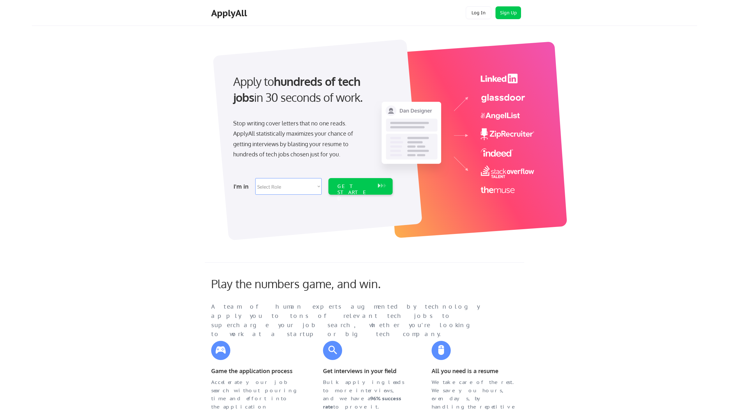
click at [305, 188] on select "Select Role Software Engineering Product Management Customer Success Sales UI/U…" at bounding box center [288, 186] width 66 height 17
select select ""it_security""
click at [350, 187] on div "GET STARTED" at bounding box center [354, 192] width 34 height 19
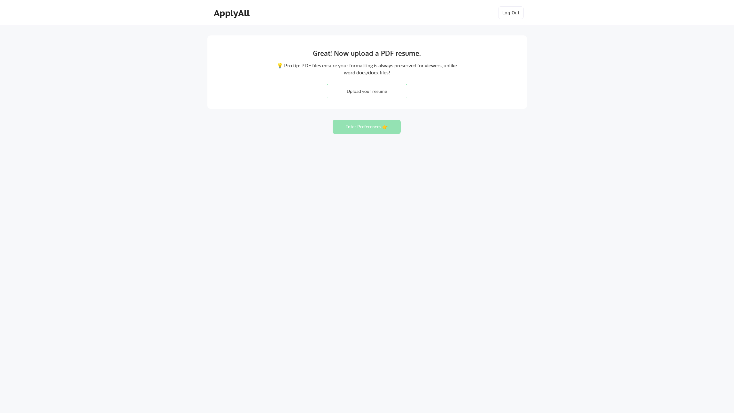
click at [375, 85] on input "file" at bounding box center [367, 91] width 80 height 14
type input "C:\fakepath\Resume_Trigg_Benjamin_aka-Jamie_2025.pdf"
click at [368, 128] on button "Enter Preferences 👉" at bounding box center [367, 127] width 68 height 14
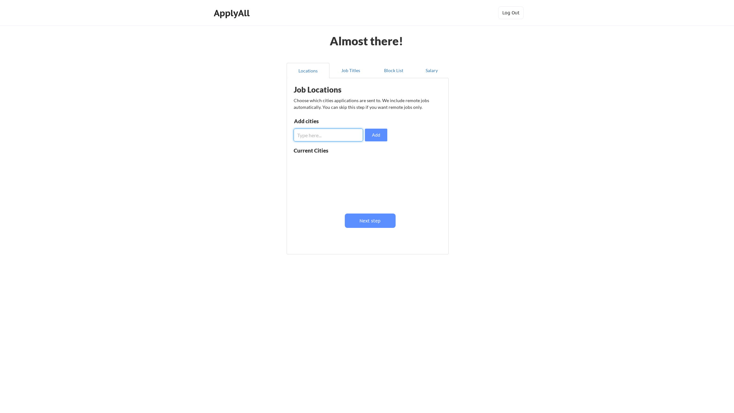
click at [348, 133] on input "input" at bounding box center [328, 135] width 69 height 13
type input "Seattle, WA"
click at [378, 137] on button "Add" at bounding box center [376, 135] width 22 height 13
click at [369, 221] on button "Next step" at bounding box center [370, 221] width 51 height 14
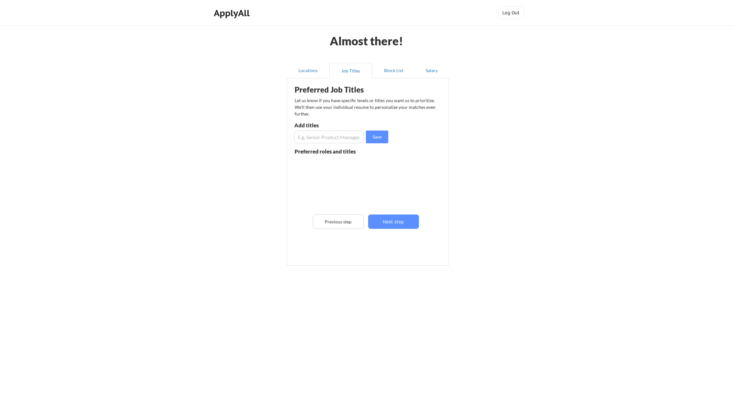
click at [330, 139] on input "input" at bounding box center [329, 137] width 70 height 13
type input "Executive Director"
click at [375, 136] on button "Save" at bounding box center [377, 137] width 22 height 13
click at [340, 139] on input "input" at bounding box center [329, 137] width 70 height 13
type input "Vice President"
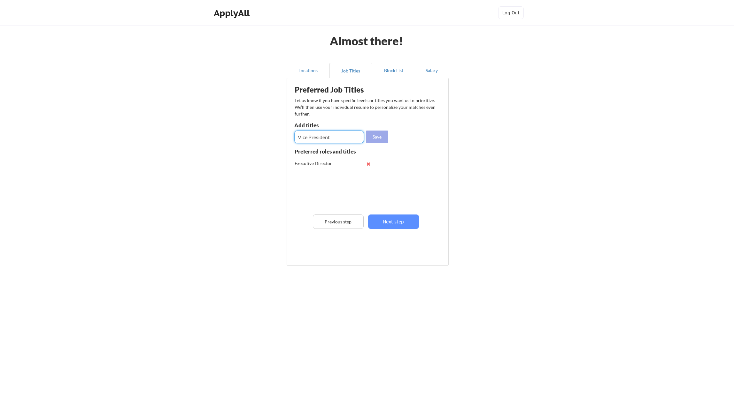
click at [375, 134] on button "Save" at bounding box center [377, 137] width 22 height 13
click at [336, 138] on input "input" at bounding box center [329, 137] width 70 height 13
type input "Program Director"
click at [375, 136] on button "Save" at bounding box center [377, 137] width 22 height 13
click at [390, 223] on button "Next step" at bounding box center [393, 222] width 51 height 14
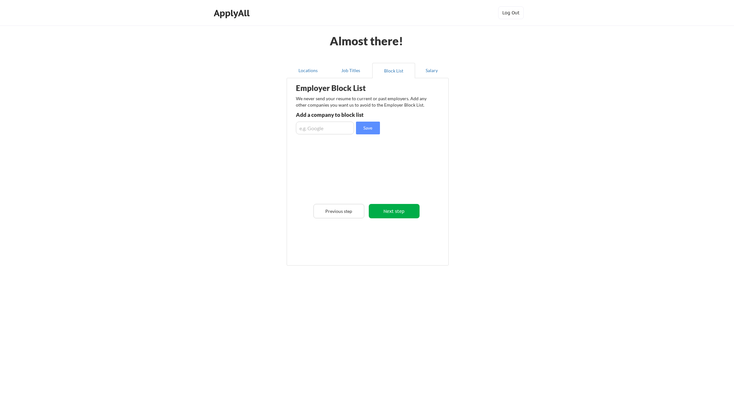
click at [392, 212] on button "Next step" at bounding box center [394, 211] width 51 height 14
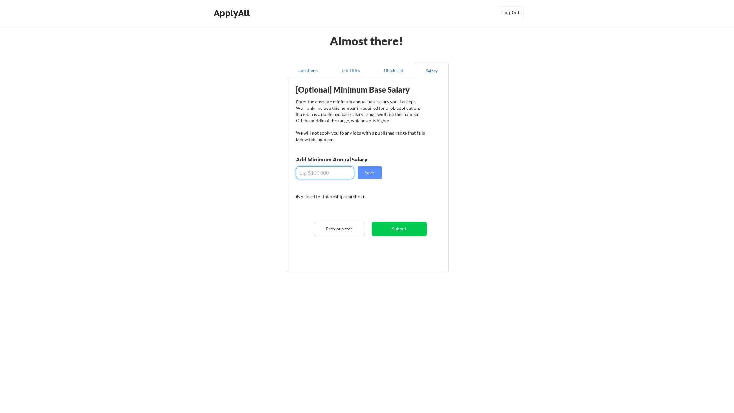
click at [329, 173] on input "input" at bounding box center [325, 172] width 58 height 13
type input "$250,000"
click at [397, 227] on button "Submit" at bounding box center [399, 229] width 55 height 14
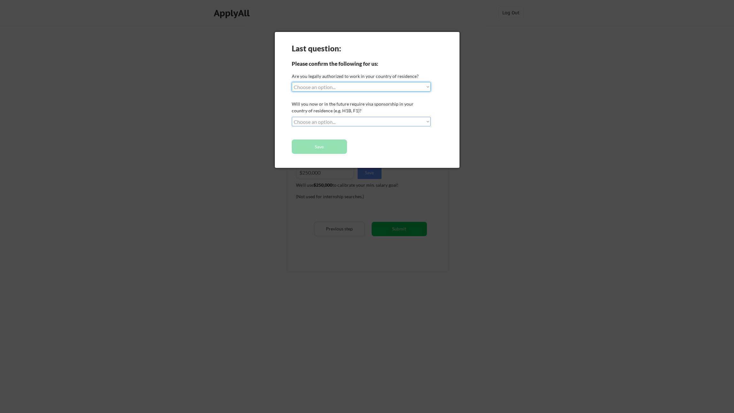
click at [356, 87] on select "Choose an option... Yes, I am a US Citizen Yes, I am a Canadian Citizen Yes, I …" at bounding box center [361, 87] width 139 height 10
select select ""yes__i_am_a_us_citizen""
click at [356, 120] on select "Choose an option... No, I will not need sponsorship Yes, I will need sponsorship" at bounding box center [361, 122] width 139 height 10
select select ""no__i_will_not_need_sponsorship""
click at [326, 144] on button "Save" at bounding box center [319, 147] width 55 height 14
